Goal: Task Accomplishment & Management: Use online tool/utility

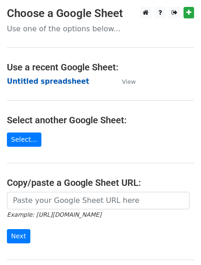
click at [47, 84] on strong "Untitled spreadsheet" at bounding box center [48, 81] width 82 height 8
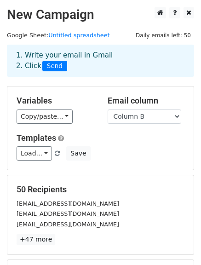
click at [91, 75] on div "1. Write your email in Gmail 2. Click Send" at bounding box center [100, 61] width 187 height 32
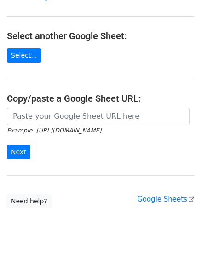
scroll to position [101, 0]
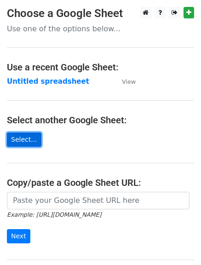
click at [19, 135] on link "Select..." at bounding box center [24, 140] width 35 height 14
